Goal: Task Accomplishment & Management: Use online tool/utility

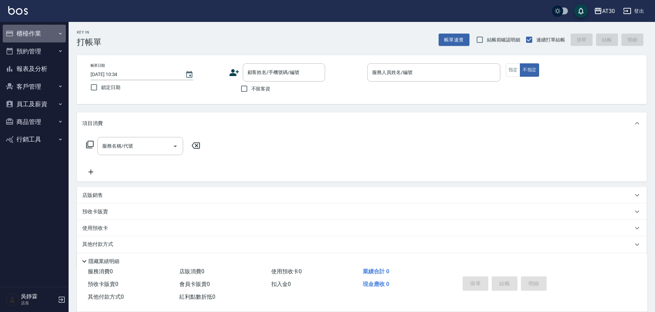
click at [31, 33] on button "櫃檯作業" at bounding box center [34, 34] width 63 height 18
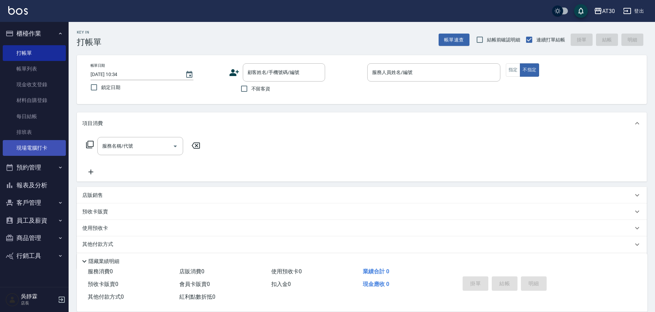
click at [36, 141] on link "現場電腦打卡" at bounding box center [34, 148] width 63 height 16
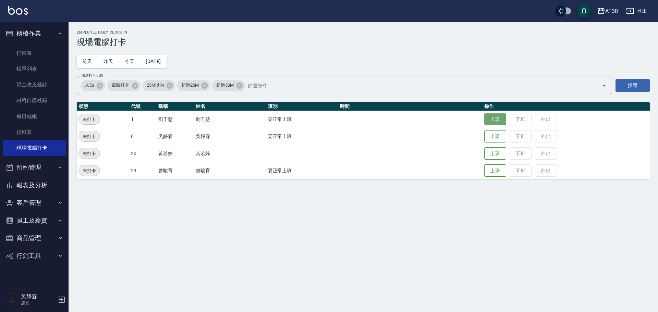
click at [493, 116] on button "上班" at bounding box center [495, 119] width 22 height 12
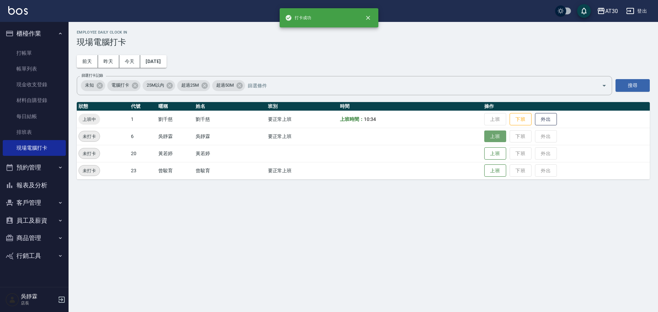
click at [496, 139] on button "上班" at bounding box center [495, 137] width 22 height 12
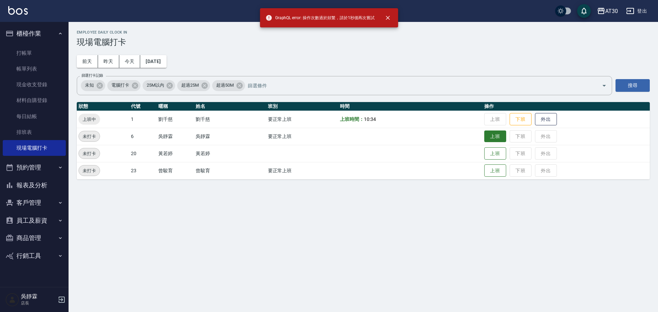
click at [497, 139] on button "上班" at bounding box center [495, 137] width 22 height 12
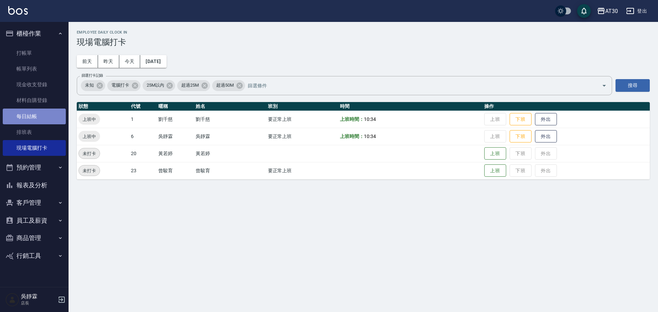
click at [38, 120] on link "每日結帳" at bounding box center [34, 117] width 63 height 16
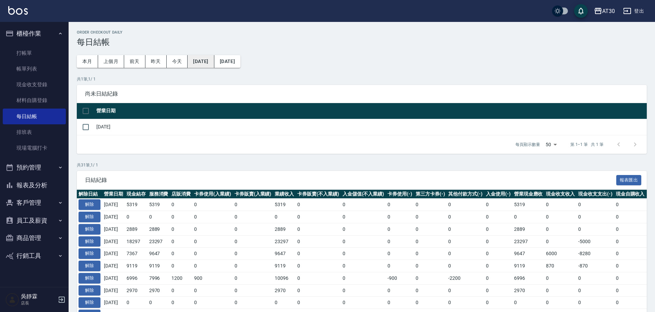
click at [214, 65] on button "[DATE]" at bounding box center [201, 61] width 26 height 13
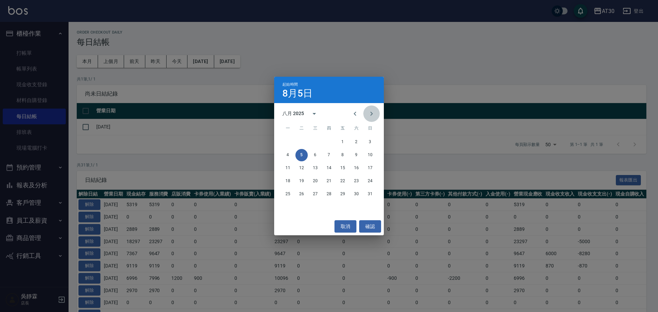
click at [370, 115] on icon "Next month" at bounding box center [372, 114] width 8 height 8
click at [339, 141] on button "5" at bounding box center [343, 142] width 12 height 12
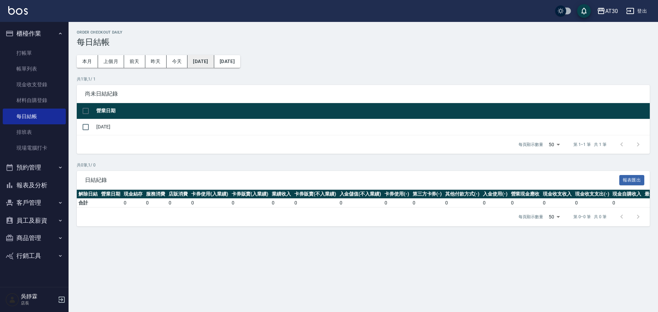
click at [202, 58] on button "[DATE]" at bounding box center [201, 61] width 26 height 13
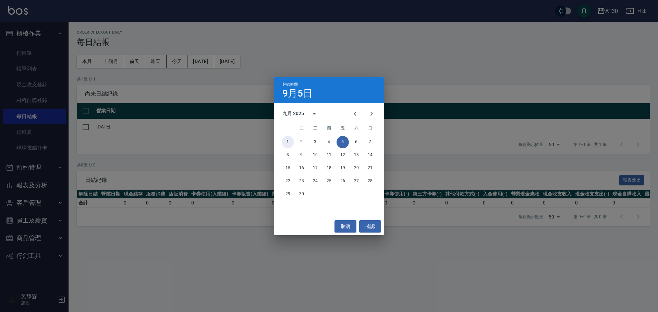
click at [289, 141] on button "1" at bounding box center [288, 142] width 12 height 12
